Goal: Transaction & Acquisition: Purchase product/service

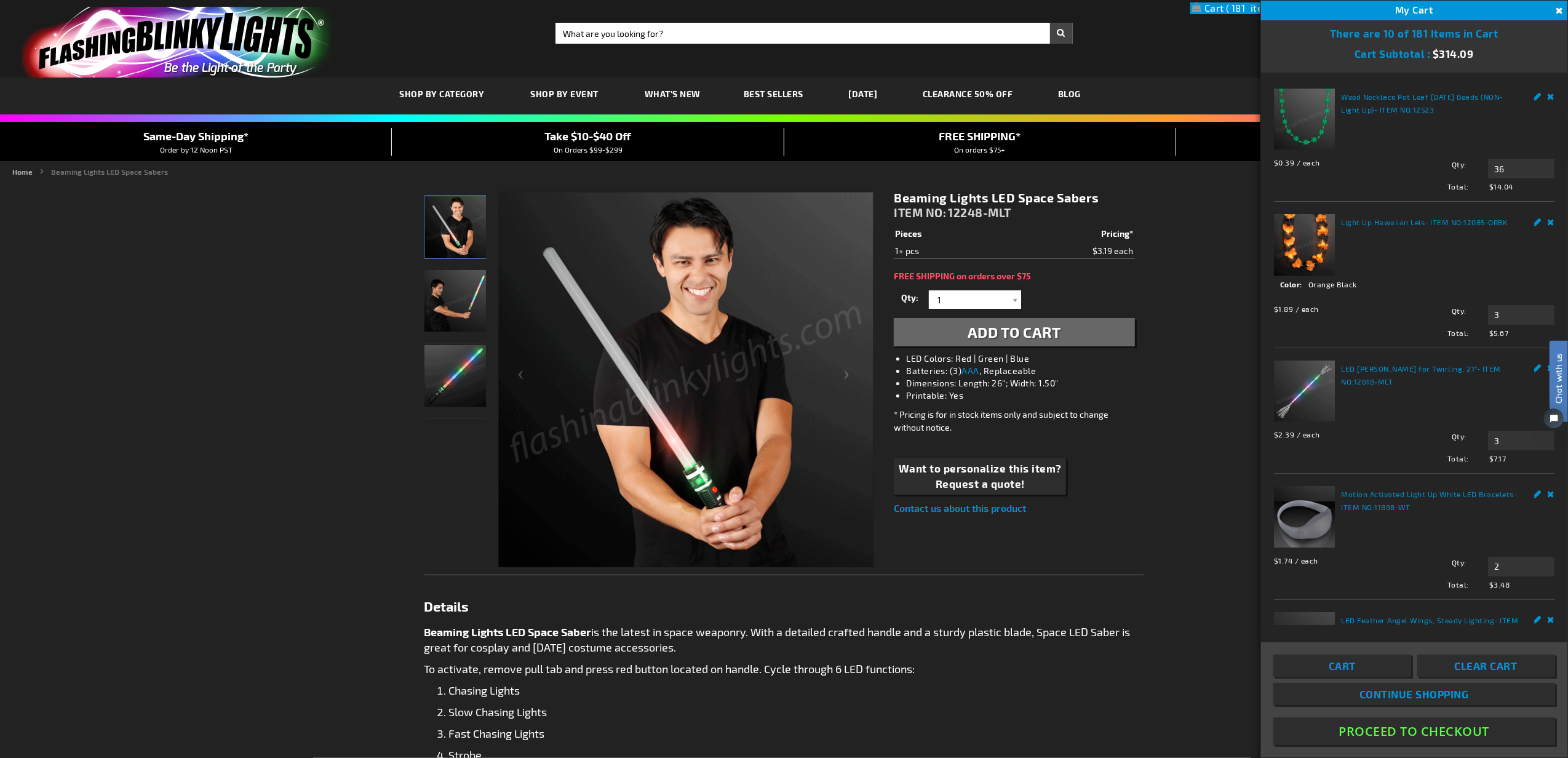
click at [1453, 730] on button "Proceed To Checkout" at bounding box center [1414, 731] width 282 height 28
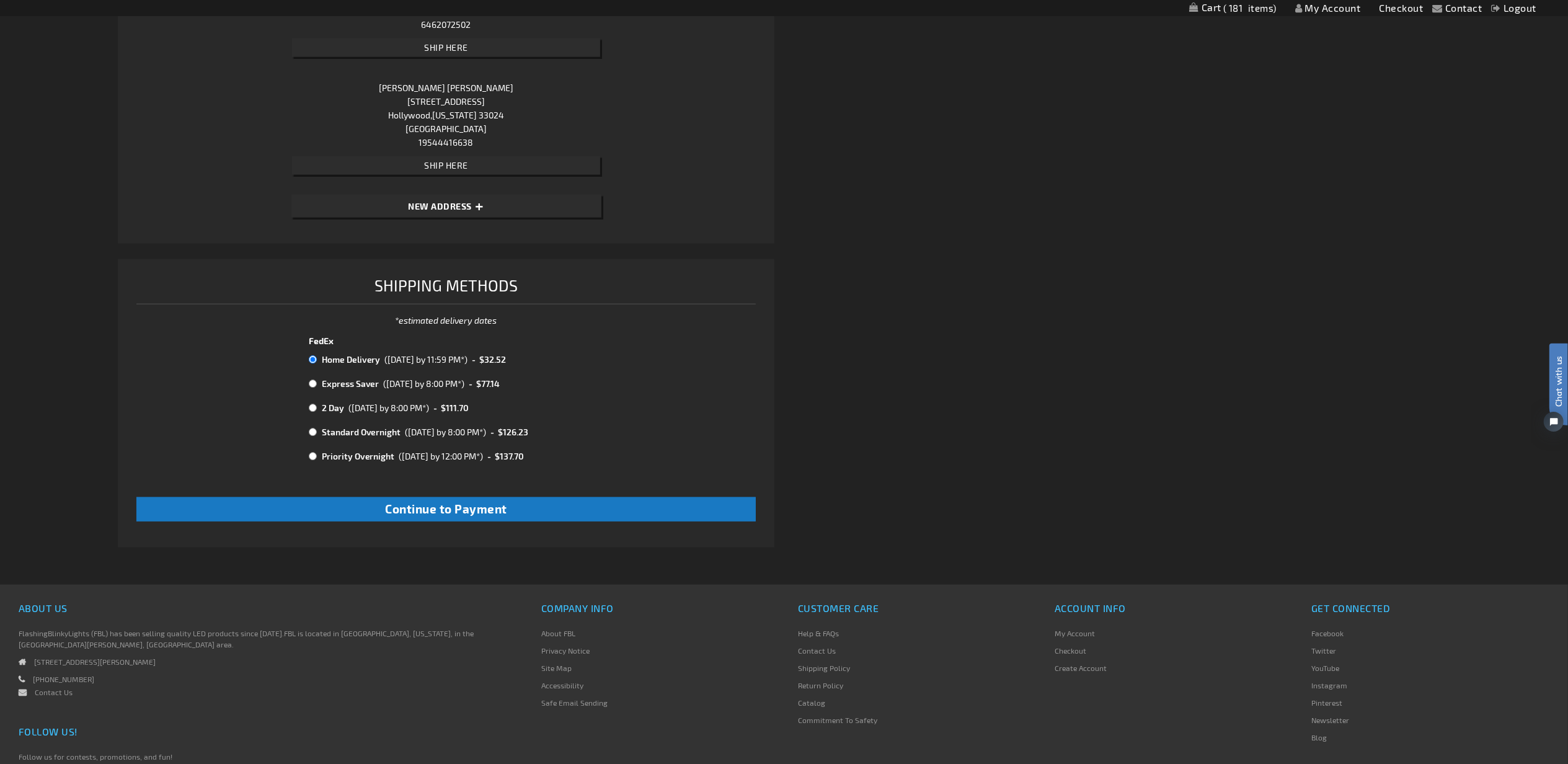
scroll to position [1453, 0]
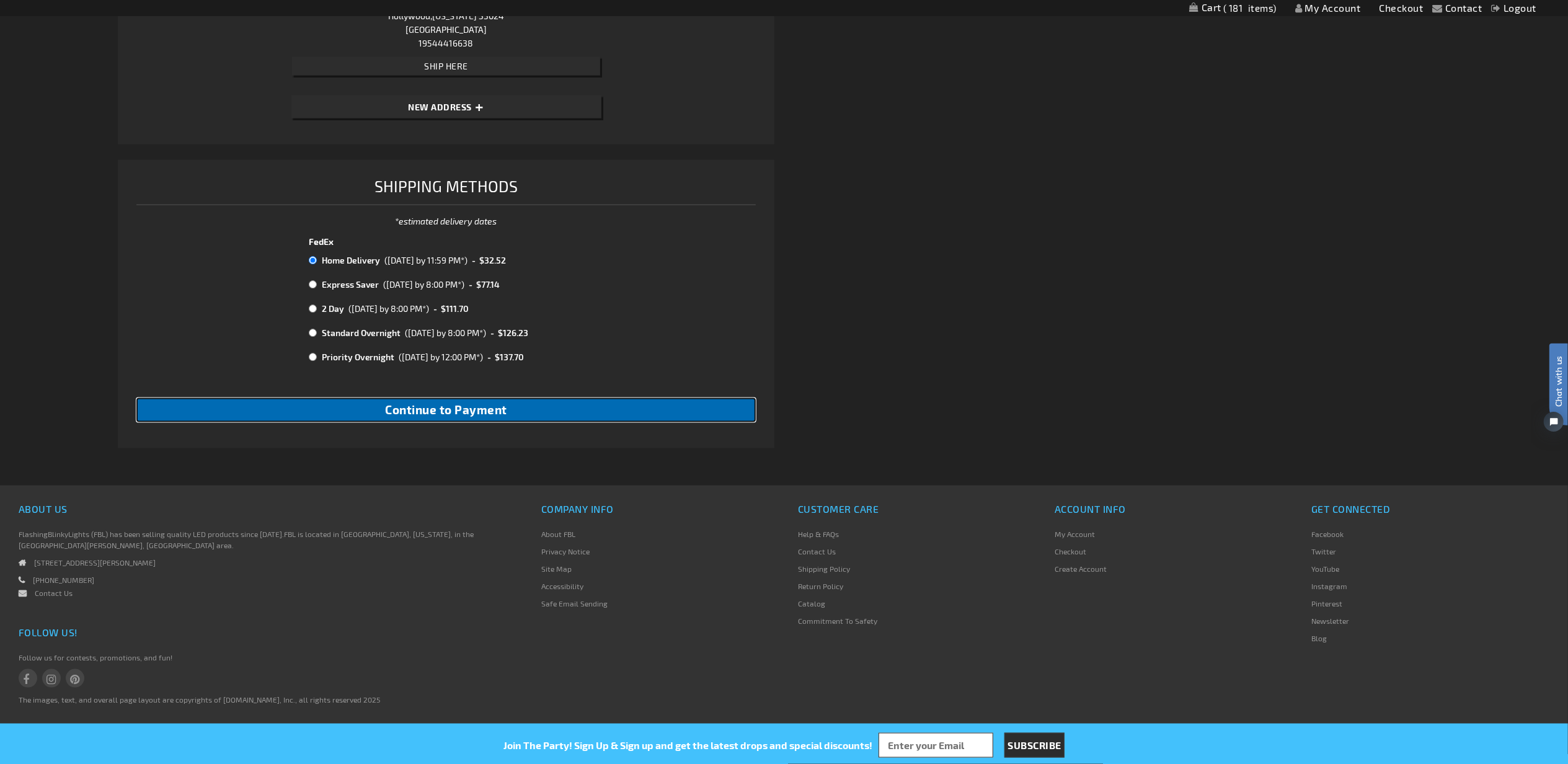
click at [530, 412] on button "Continue to Payment" at bounding box center [446, 410] width 620 height 24
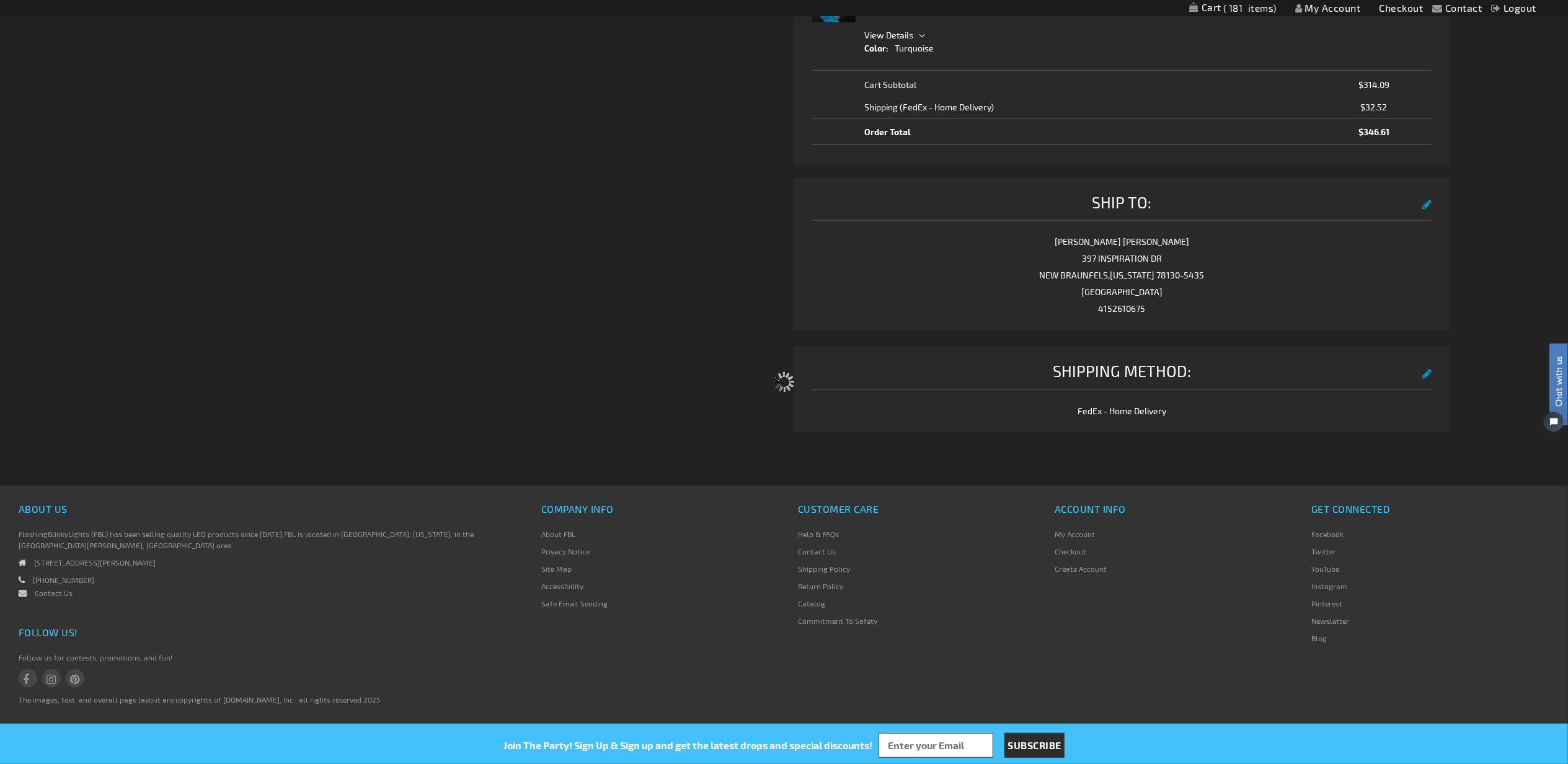
select select "560a9bff6f080f799f51085d74e1708f4973e253"
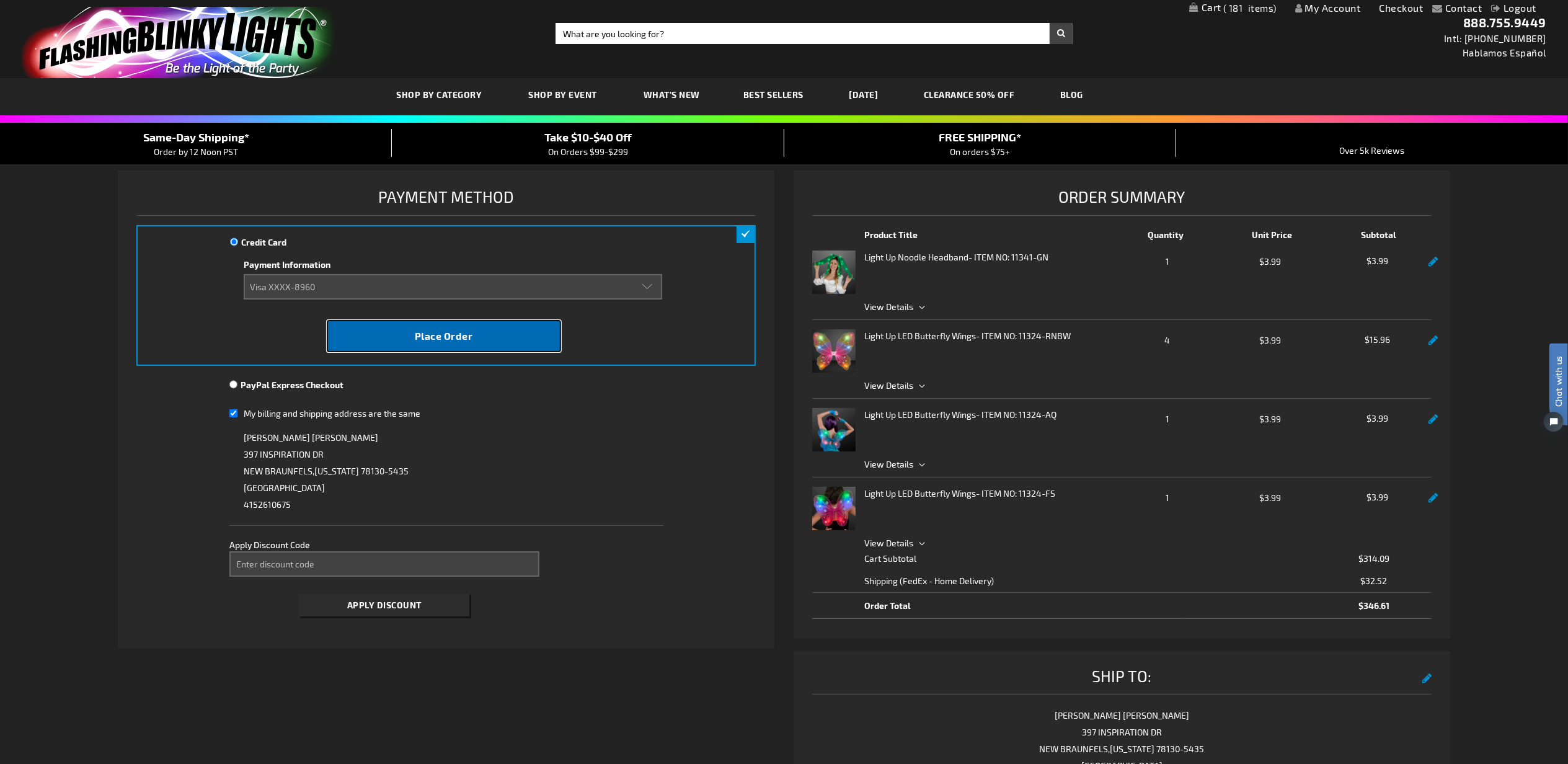
click at [474, 341] on button "Place Order" at bounding box center [443, 337] width 234 height 33
